Goal: Task Accomplishment & Management: Use online tool/utility

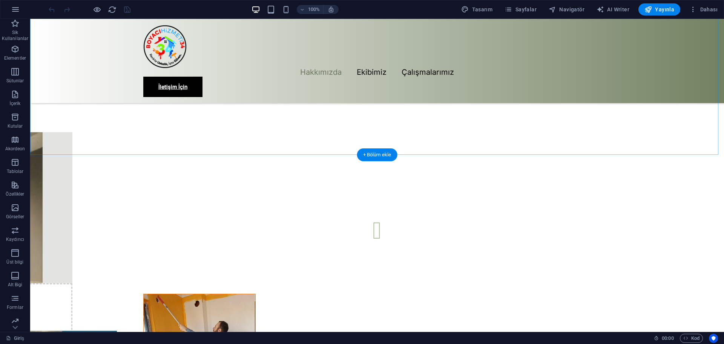
scroll to position [679, 0]
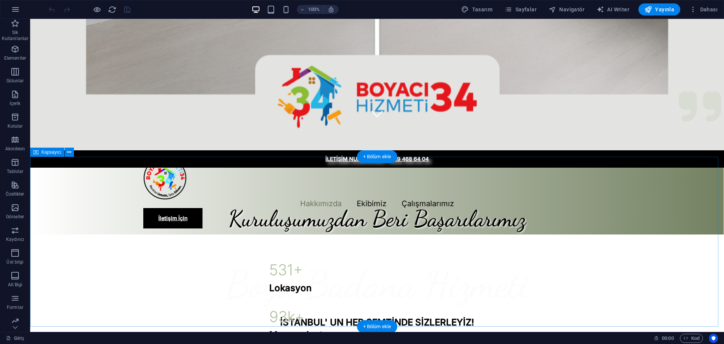
scroll to position [0, 0]
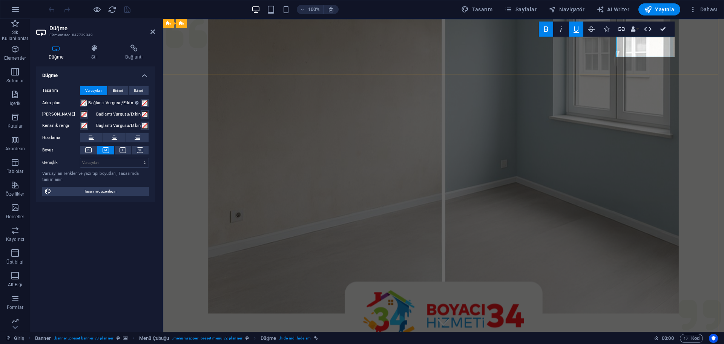
click at [93, 56] on h4 "Stil" at bounding box center [96, 53] width 34 height 16
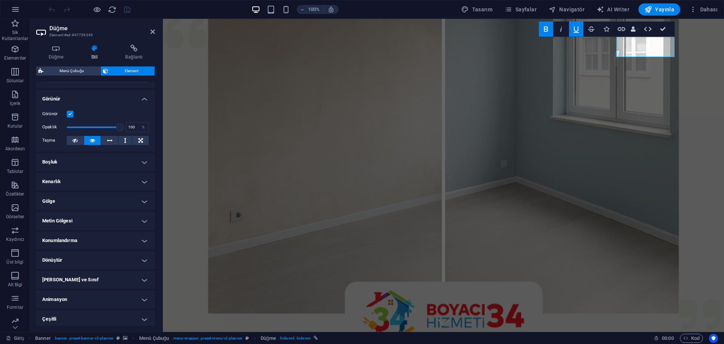
scroll to position [81, 0]
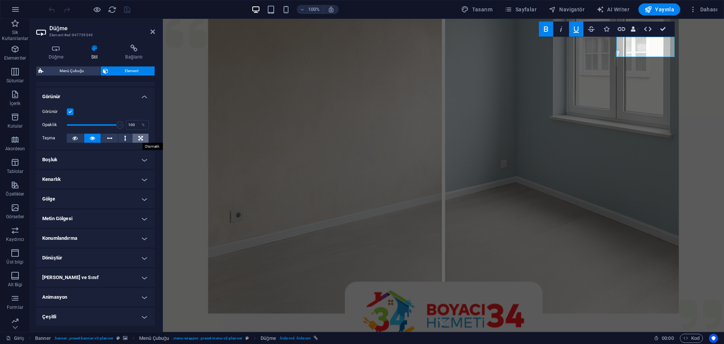
click at [138, 137] on icon at bounding box center [140, 138] width 5 height 9
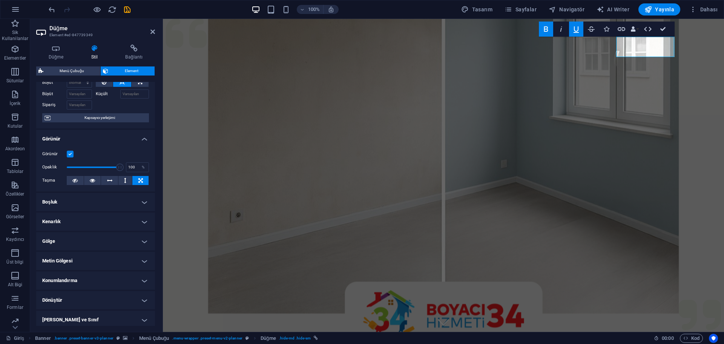
scroll to position [0, 0]
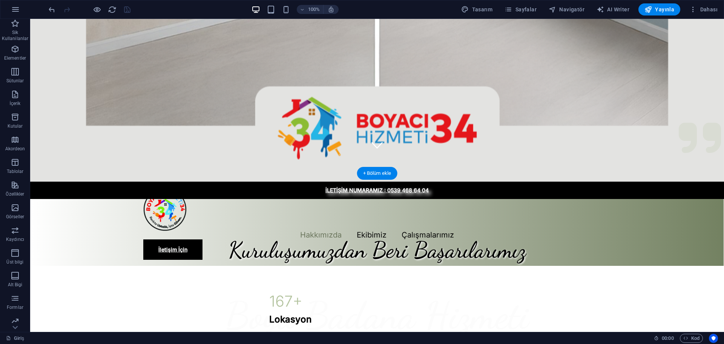
scroll to position [189, 0]
